Goal: Find specific page/section: Find specific page/section

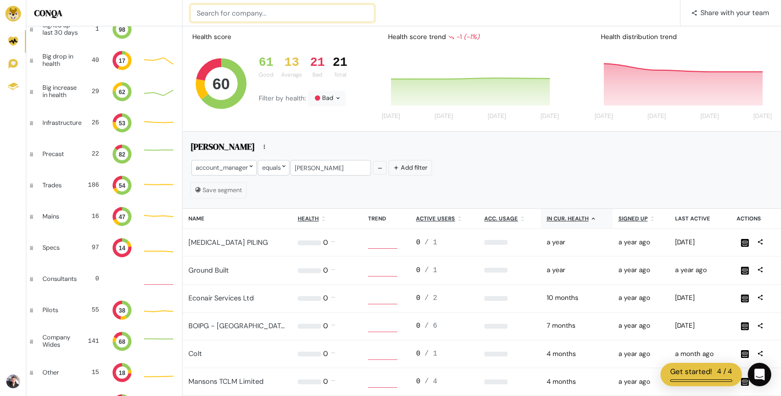
click at [252, 9] on input at bounding box center [282, 13] width 184 height 18
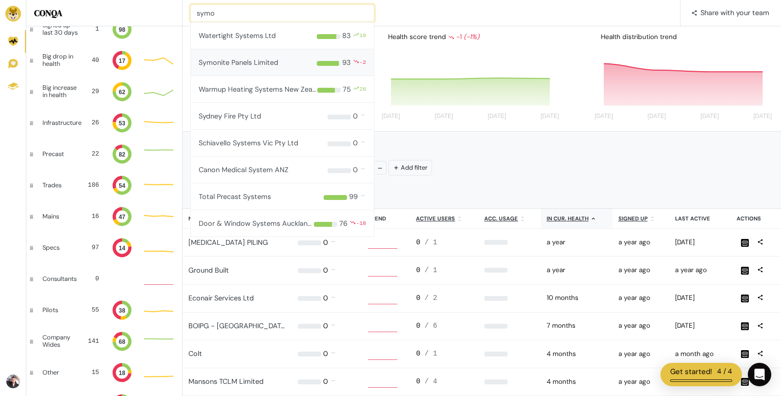
type input "symo"
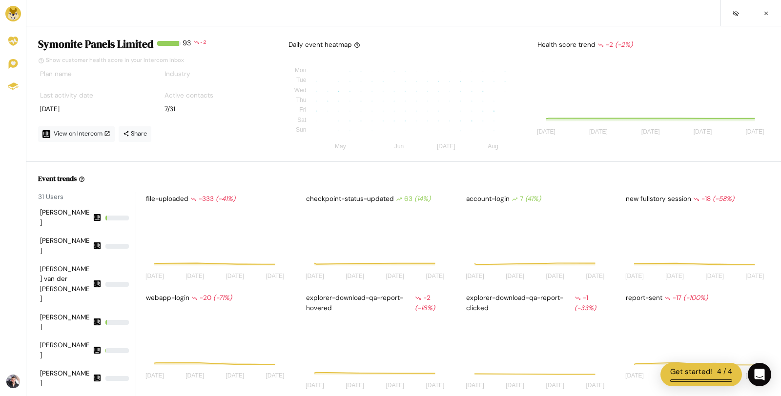
scroll to position [85, 145]
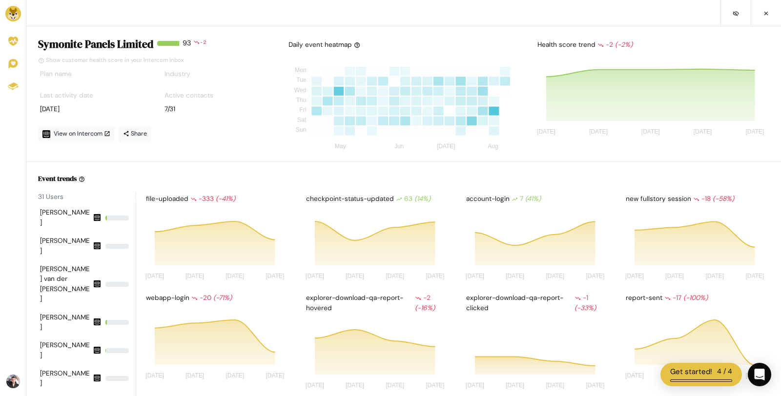
click at [7, 14] on img at bounding box center [13, 14] width 16 height 16
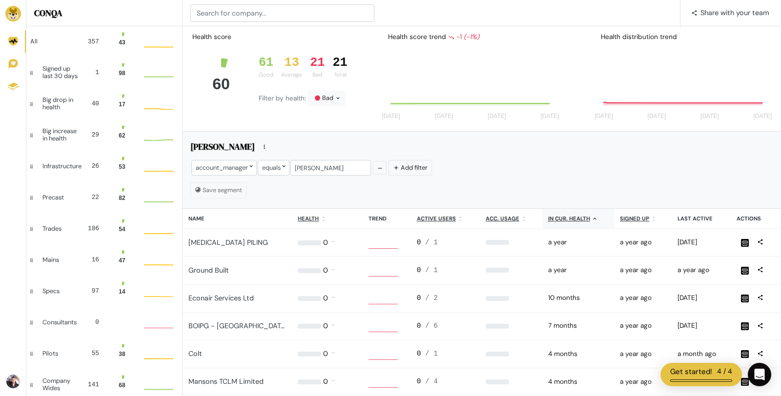
scroll to position [26, 29]
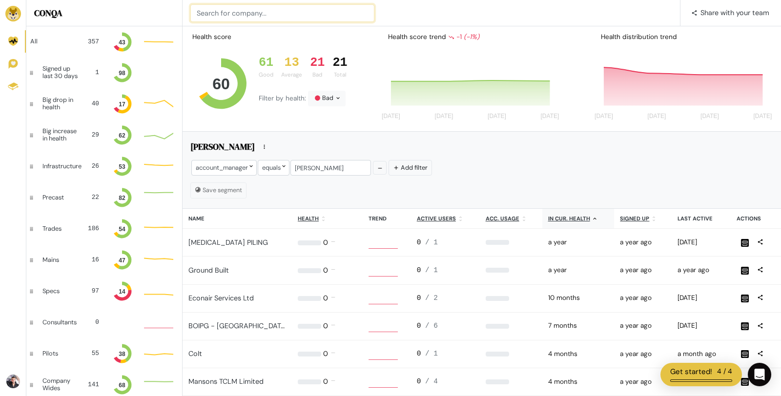
click at [257, 5] on input at bounding box center [282, 13] width 184 height 18
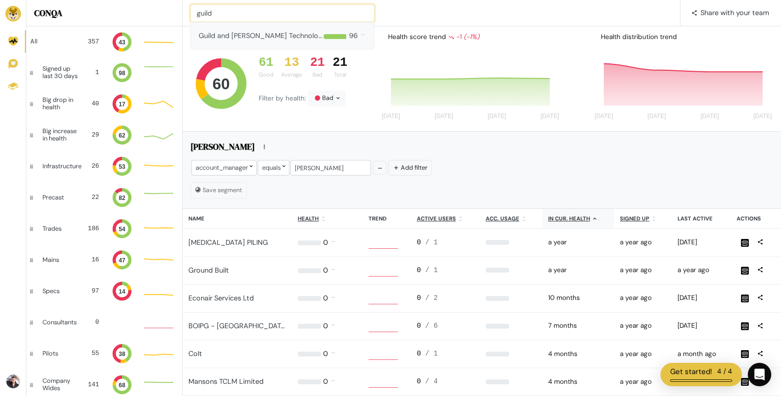
type input "guild"
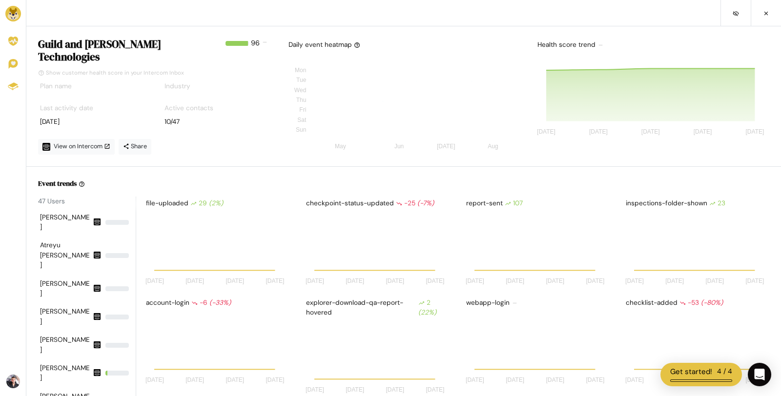
scroll to position [85, 145]
